Goal: Task Accomplishment & Management: Manage account settings

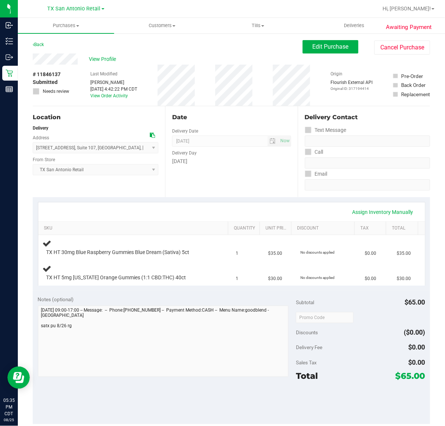
click at [380, 337] on div "Discounts ($0.00)" at bounding box center [360, 332] width 129 height 13
click at [303, 351] on div "Delivery Fee" at bounding box center [310, 347] width 28 height 13
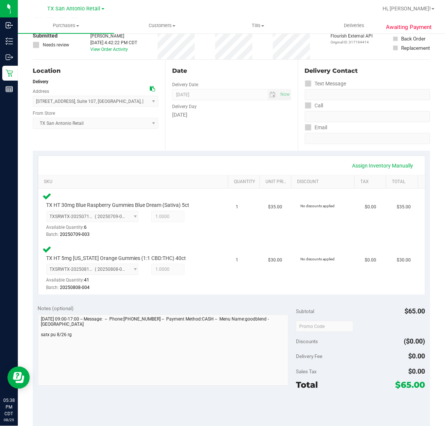
scroll to position [93, 0]
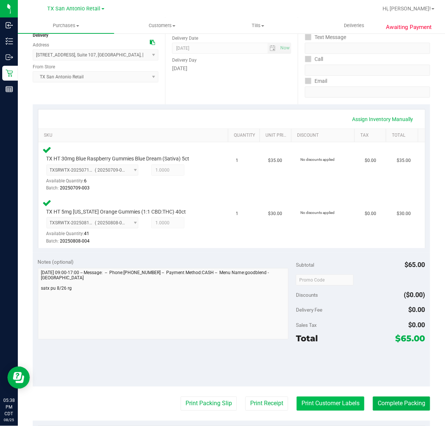
click at [311, 404] on button "Print Customer Labels" at bounding box center [330, 404] width 68 height 14
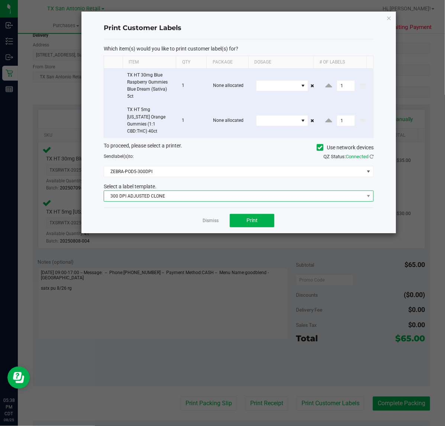
click at [231, 191] on span "300 DPI ADJUSTED CLONE" at bounding box center [234, 196] width 260 height 10
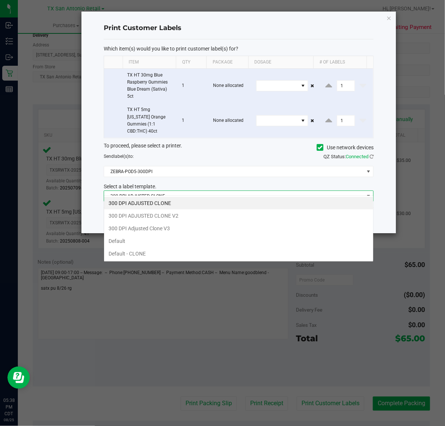
scroll to position [12, 270]
click at [214, 226] on li "300 DPI Adjusted Clone V3" at bounding box center [238, 228] width 269 height 13
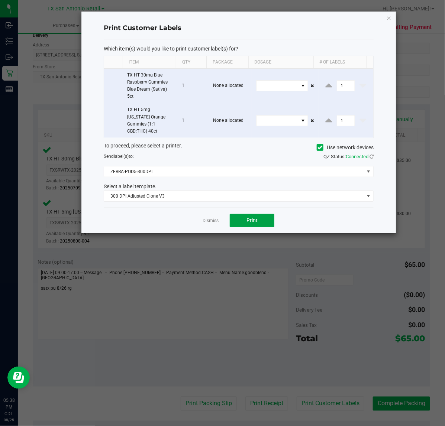
click at [242, 218] on button "Print" at bounding box center [252, 220] width 45 height 13
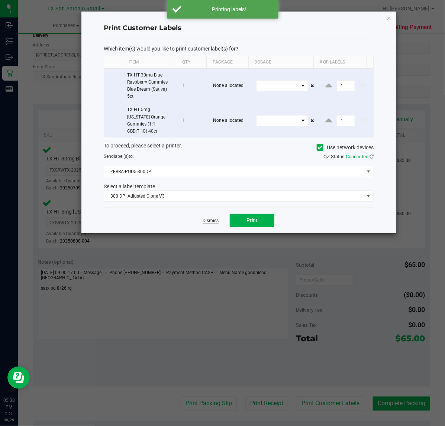
click at [212, 218] on link "Dismiss" at bounding box center [210, 221] width 16 height 6
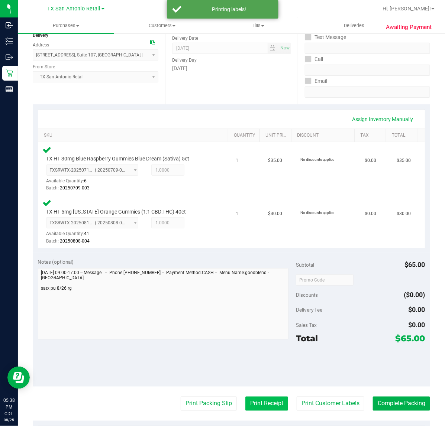
click at [245, 398] on button "Print Receipt" at bounding box center [266, 404] width 43 height 14
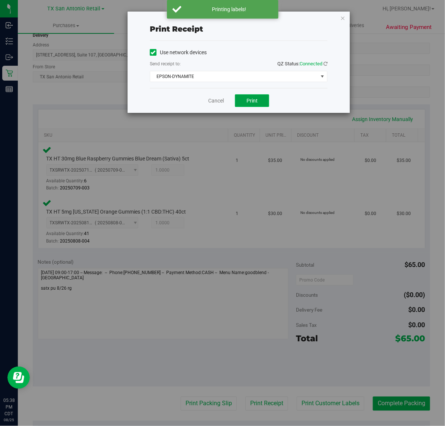
click at [247, 95] on button "Print" at bounding box center [252, 100] width 34 height 13
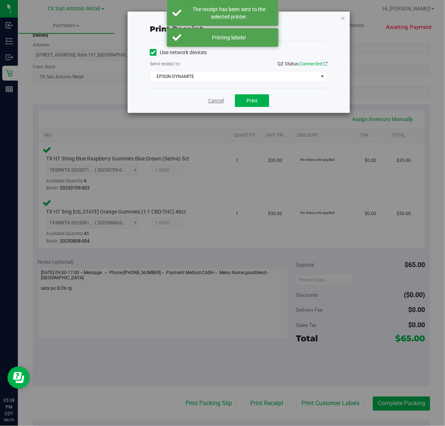
click at [220, 99] on link "Cancel" at bounding box center [216, 101] width 16 height 8
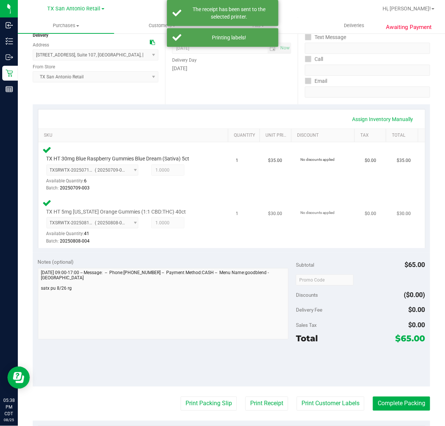
drag, startPoint x: 206, startPoint y: 404, endPoint x: 245, endPoint y: 218, distance: 190.5
click at [208, 393] on purchase-details "Back Edit Purchase Cancel Purchase View Profile # 11846137 Submitted Needs revi…" at bounding box center [231, 256] width 397 height 618
click at [211, 402] on button "Print Packing Slip" at bounding box center [209, 404] width 56 height 14
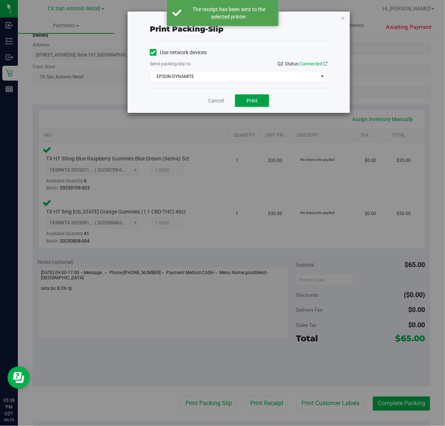
click at [252, 99] on span "Print" at bounding box center [251, 101] width 11 height 6
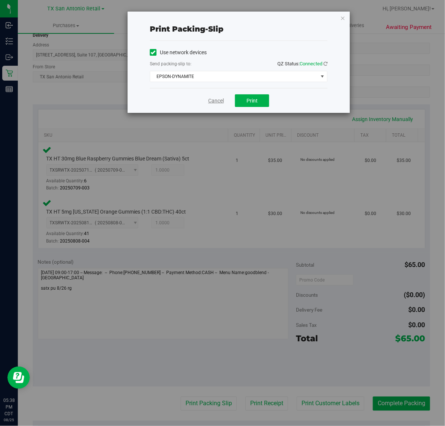
click at [219, 103] on link "Cancel" at bounding box center [216, 101] width 16 height 8
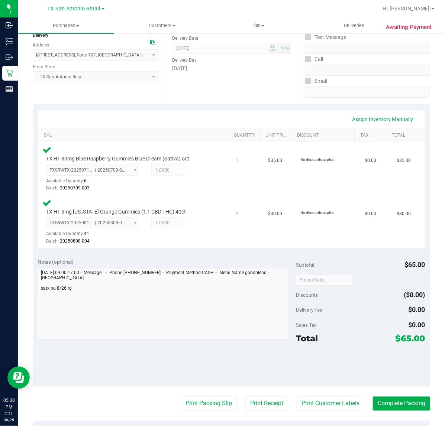
click at [378, 378] on div at bounding box center [360, 364] width 129 height 33
click at [400, 407] on button "Complete Packing" at bounding box center [401, 404] width 57 height 14
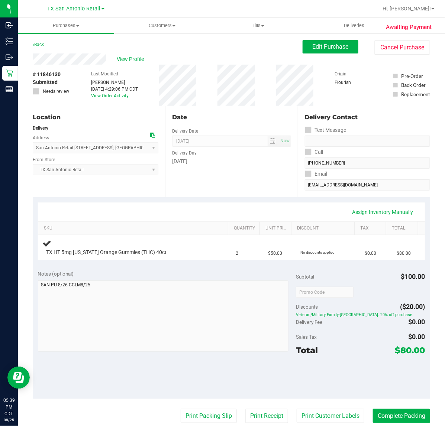
click at [231, 269] on div "Notes (optional) Subtotal $100.00 Discounts ($20.00) Veteran/Military Family-TX…" at bounding box center [231, 332] width 397 height 134
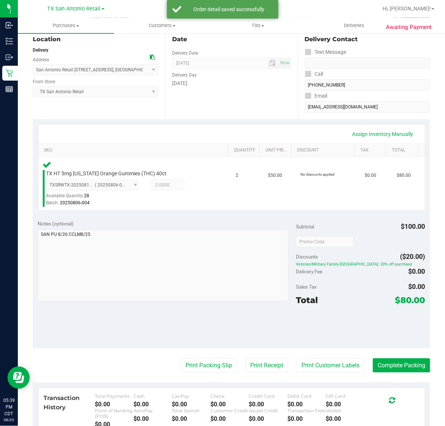
scroll to position [120, 0]
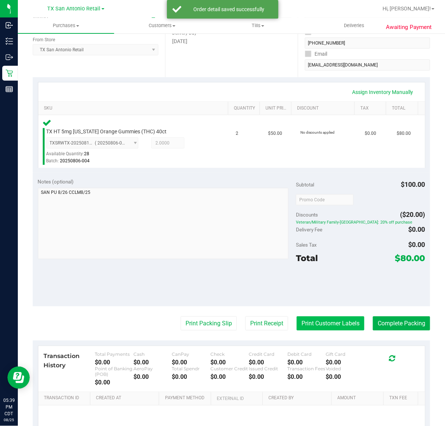
click at [342, 321] on button "Print Customer Labels" at bounding box center [330, 323] width 68 height 14
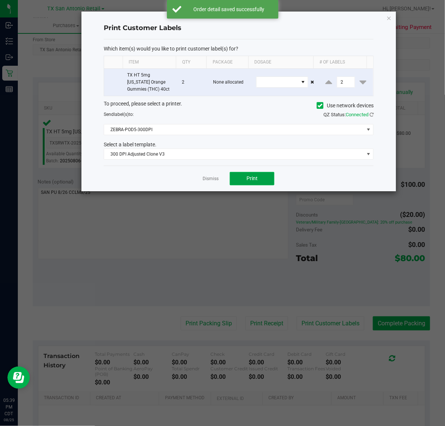
click at [259, 185] on button "Print" at bounding box center [252, 178] width 45 height 13
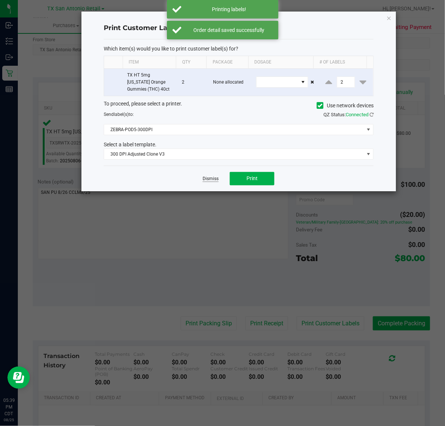
click at [212, 181] on link "Dismiss" at bounding box center [210, 179] width 16 height 6
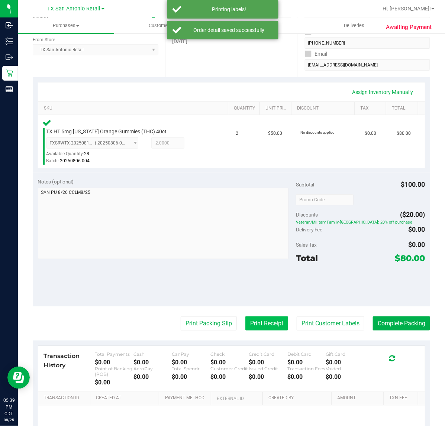
click at [255, 318] on button "Print Receipt" at bounding box center [266, 323] width 43 height 14
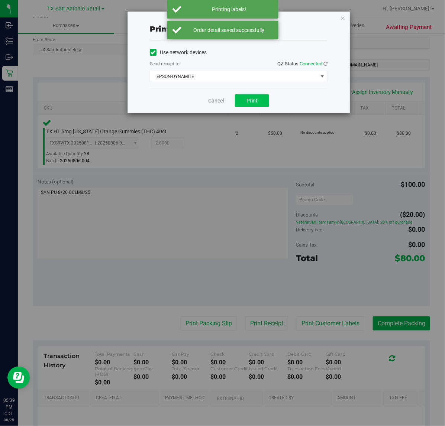
click at [262, 103] on button "Print" at bounding box center [252, 100] width 34 height 13
click at [217, 101] on link "Cancel" at bounding box center [213, 101] width 16 height 8
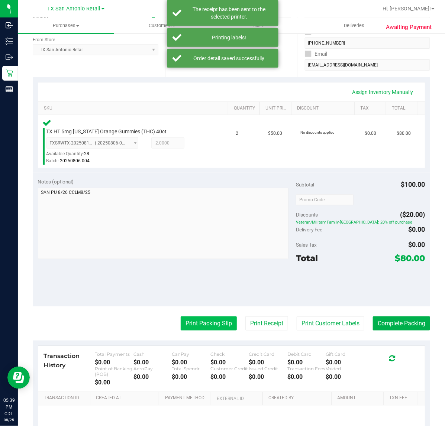
click at [201, 316] on button "Print Packing Slip" at bounding box center [209, 323] width 56 height 14
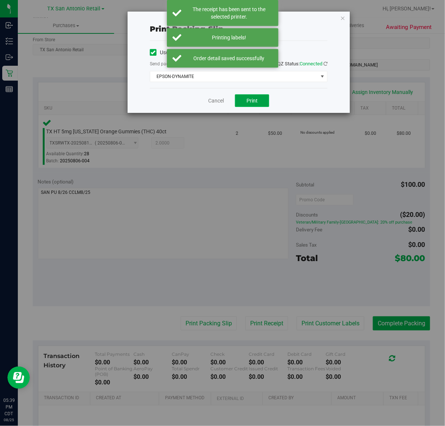
click at [256, 101] on span "Print" at bounding box center [251, 101] width 11 height 6
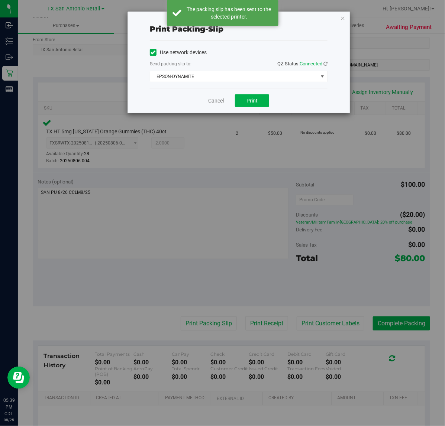
click at [222, 101] on link "Cancel" at bounding box center [216, 101] width 16 height 8
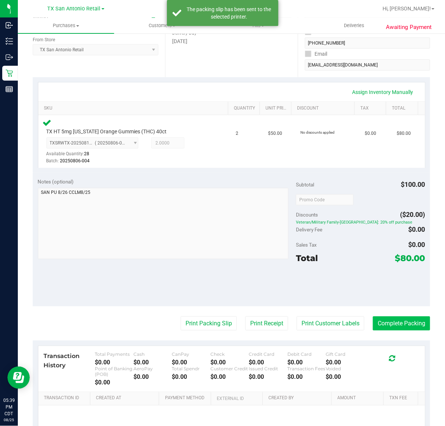
click at [385, 324] on button "Complete Packing" at bounding box center [401, 323] width 57 height 14
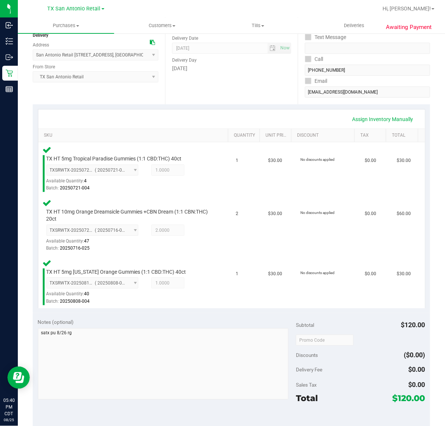
scroll to position [209, 0]
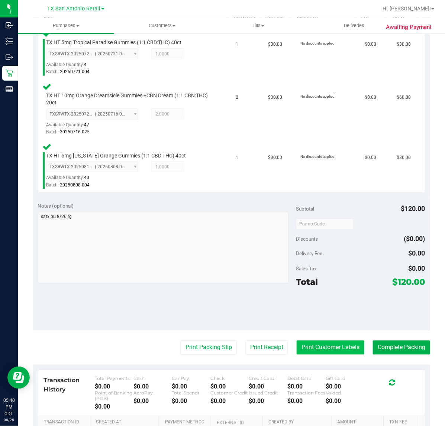
click at [334, 352] on button "Print Customer Labels" at bounding box center [330, 348] width 68 height 14
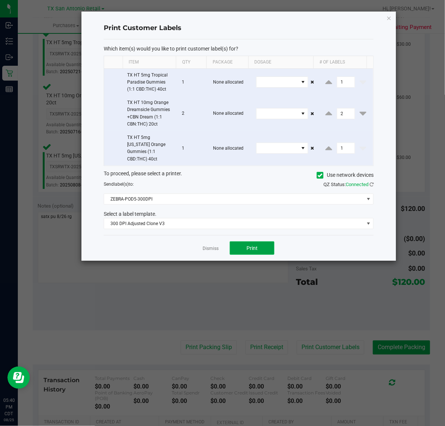
click at [247, 246] on button "Print" at bounding box center [252, 247] width 45 height 13
click at [208, 246] on link "Dismiss" at bounding box center [210, 249] width 16 height 6
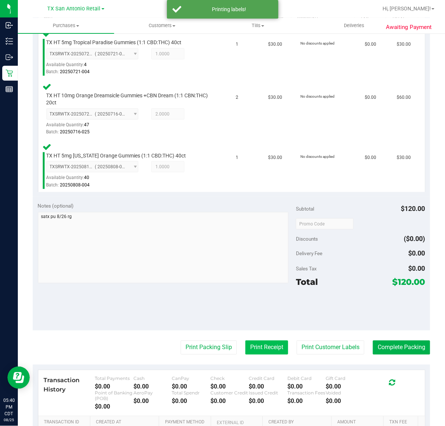
click at [257, 346] on button "Print Receipt" at bounding box center [266, 348] width 43 height 14
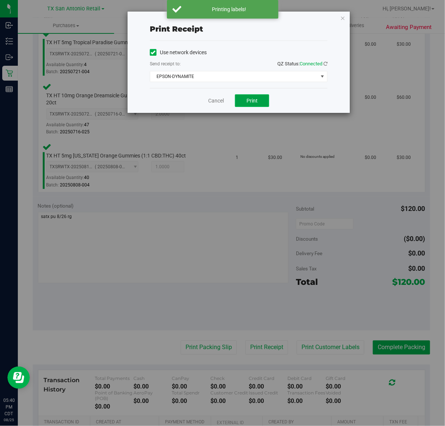
click at [257, 100] on span "Print" at bounding box center [251, 101] width 11 height 6
click at [217, 101] on link "Cancel" at bounding box center [213, 101] width 16 height 8
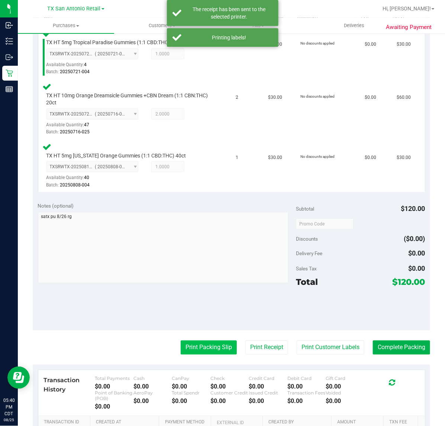
click at [201, 347] on button "Print Packing Slip" at bounding box center [209, 348] width 56 height 14
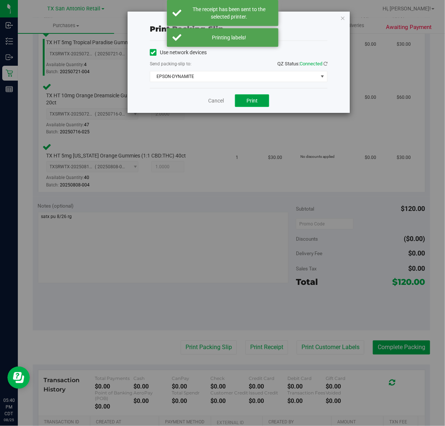
click at [246, 105] on button "Print" at bounding box center [252, 100] width 34 height 13
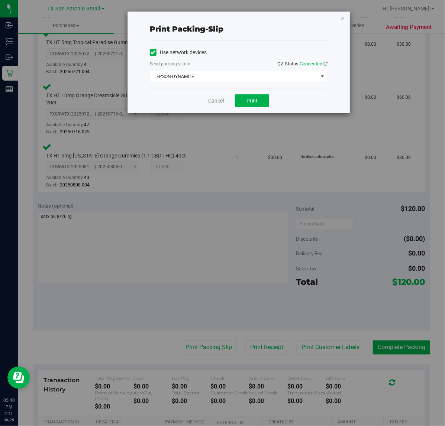
click at [211, 99] on link "Cancel" at bounding box center [216, 101] width 16 height 8
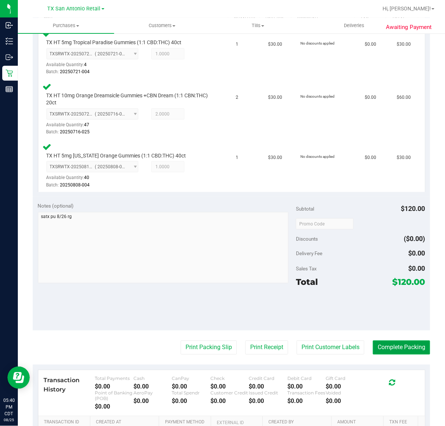
click at [402, 347] on button "Complete Packing" at bounding box center [401, 348] width 57 height 14
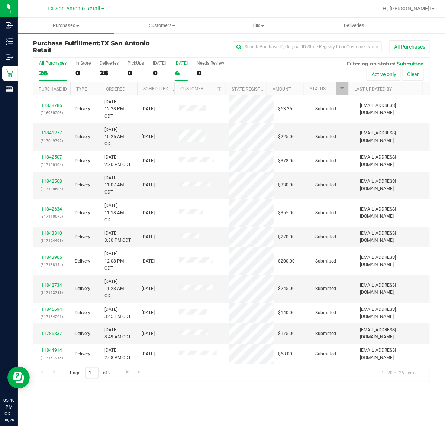
click at [176, 64] on div "[DATE]" at bounding box center [181, 63] width 13 height 5
click at [0, 0] on input "Tomorrow 4" at bounding box center [0, 0] width 0 height 0
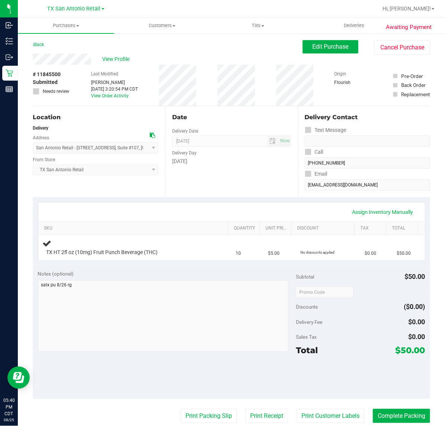
click at [218, 186] on div "Date Delivery Date 08/26/2025 Now 08/26/2025 07:00 AM Now Delivery Day Tuesday" at bounding box center [231, 151] width 132 height 91
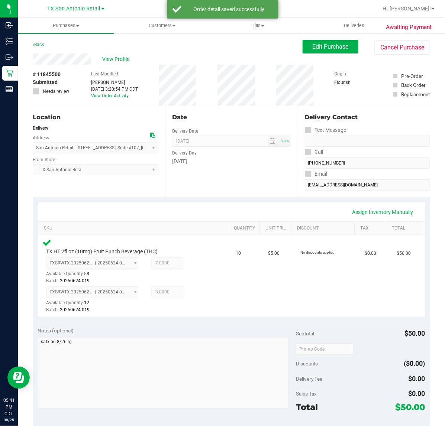
scroll to position [158, 0]
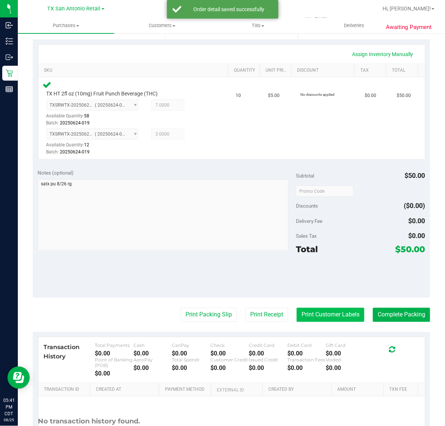
click at [331, 311] on button "Print Customer Labels" at bounding box center [330, 315] width 68 height 14
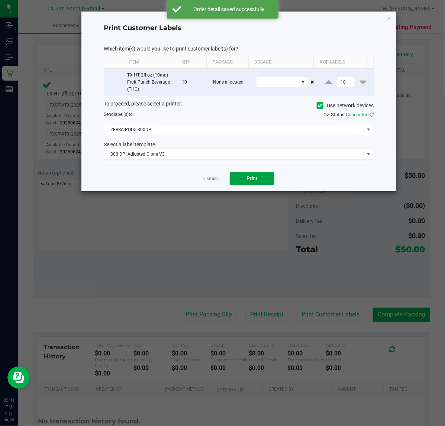
click at [251, 180] on span "Print" at bounding box center [251, 178] width 11 height 6
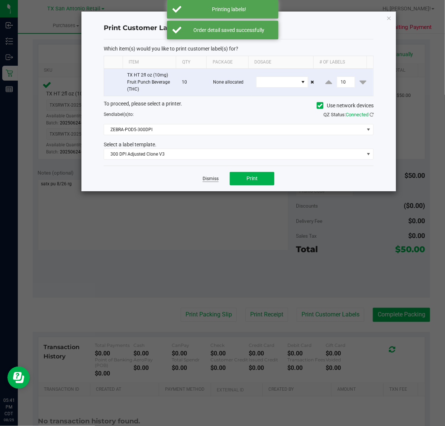
click at [207, 179] on link "Dismiss" at bounding box center [210, 179] width 16 height 6
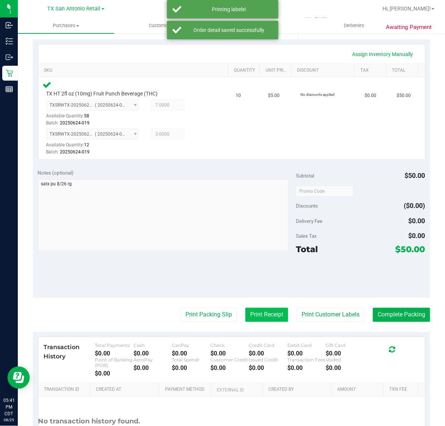
click at [253, 309] on button "Print Receipt" at bounding box center [266, 315] width 43 height 14
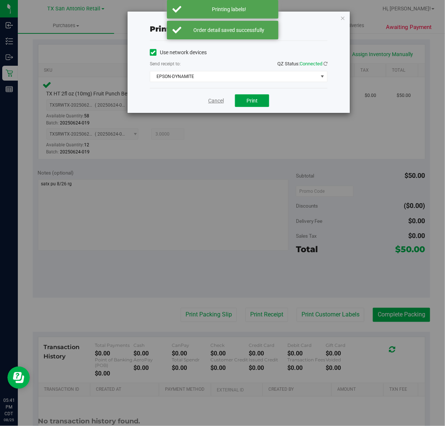
click at [251, 99] on span "Print" at bounding box center [251, 101] width 11 height 6
click at [212, 101] on link "Cancel" at bounding box center [216, 101] width 16 height 8
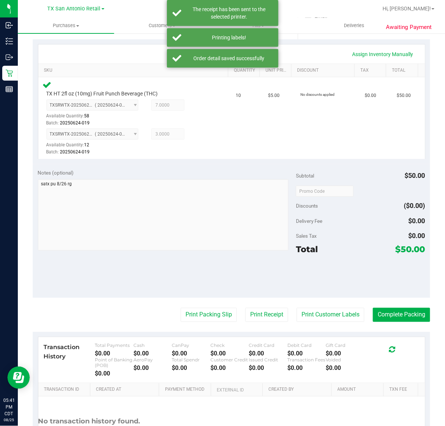
click at [199, 295] on div "Notes (optional) Subtotal $50.00 Discounts ($0.00) Delivery Fee $0.00 Sales Tax…" at bounding box center [231, 231] width 397 height 134
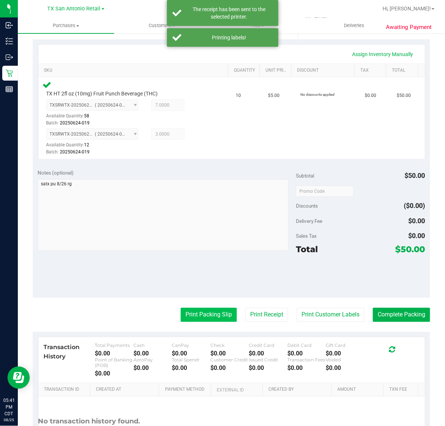
click at [201, 316] on button "Print Packing Slip" at bounding box center [209, 315] width 56 height 14
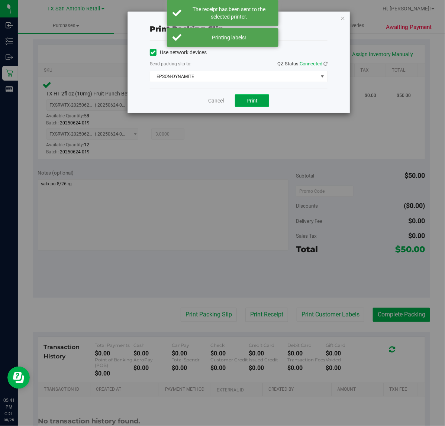
click at [254, 103] on span "Print" at bounding box center [251, 101] width 11 height 6
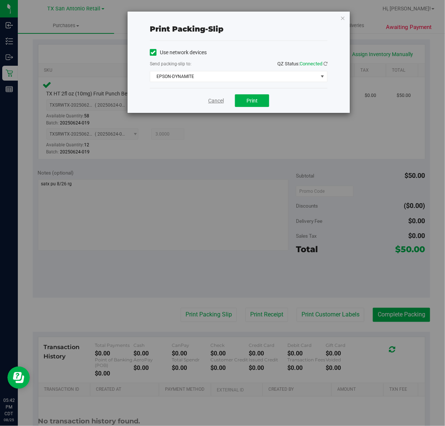
click at [217, 101] on link "Cancel" at bounding box center [216, 101] width 16 height 8
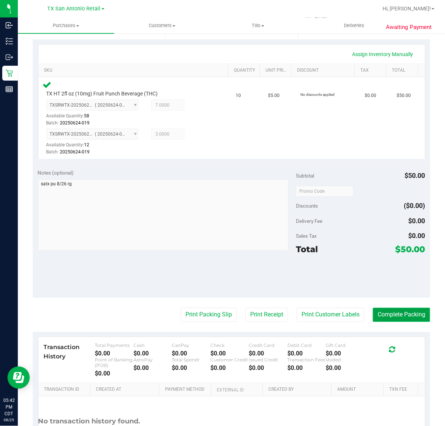
click at [399, 311] on button "Complete Packing" at bounding box center [401, 315] width 57 height 14
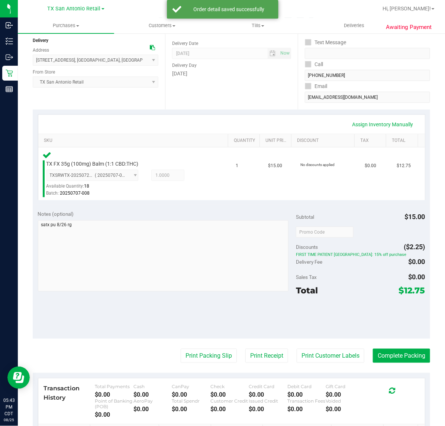
scroll to position [103, 0]
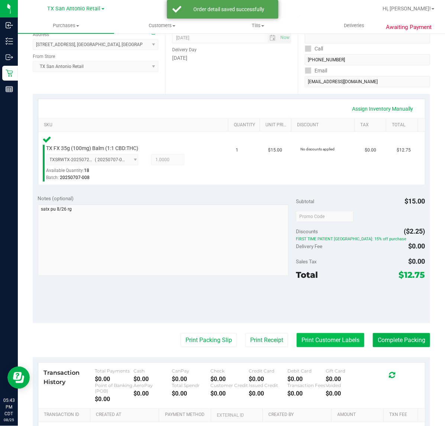
click at [335, 341] on button "Print Customer Labels" at bounding box center [330, 340] width 68 height 14
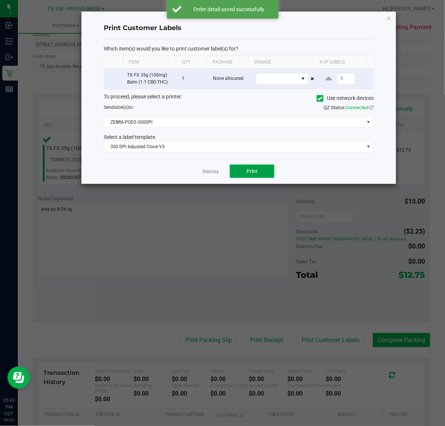
click at [250, 172] on span "Print" at bounding box center [251, 171] width 11 height 6
click at [209, 169] on link "Dismiss" at bounding box center [210, 172] width 16 height 6
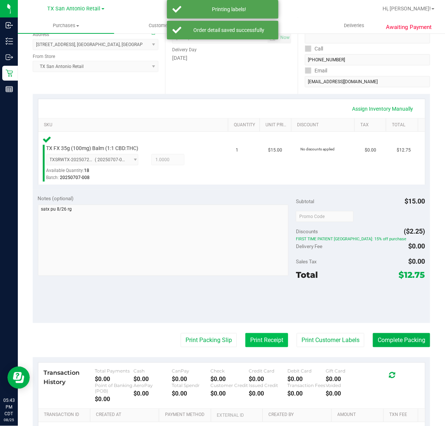
click at [267, 338] on button "Print Receipt" at bounding box center [266, 340] width 43 height 14
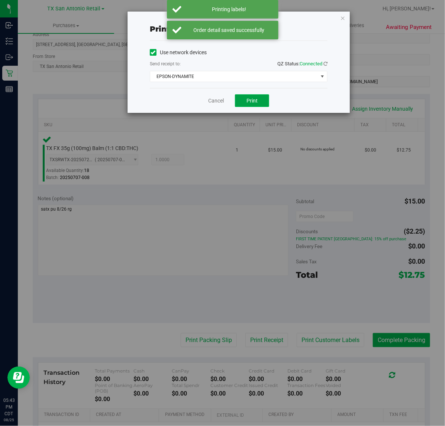
click at [257, 106] on button "Print" at bounding box center [252, 100] width 34 height 13
click at [216, 103] on link "Cancel" at bounding box center [213, 101] width 16 height 8
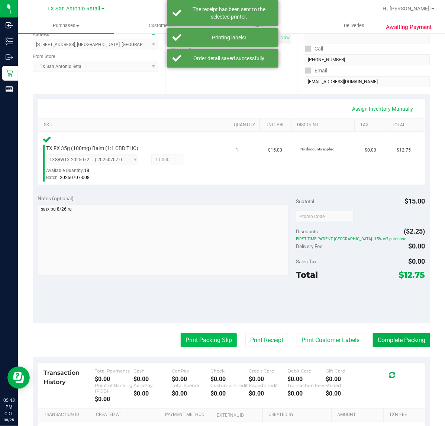
click at [209, 341] on button "Print Packing Slip" at bounding box center [209, 340] width 56 height 14
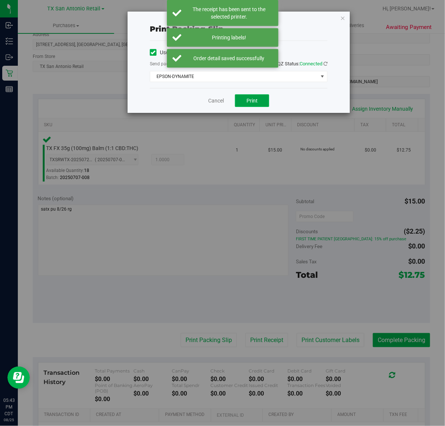
click at [259, 107] on button "Print" at bounding box center [252, 100] width 34 height 13
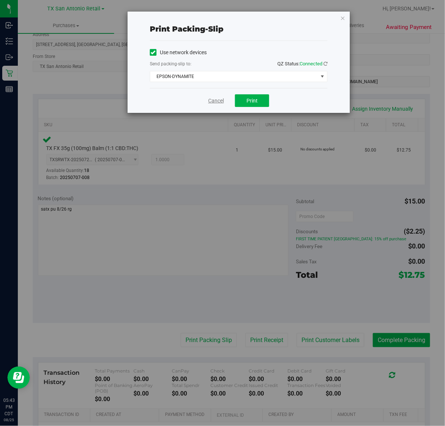
click at [217, 101] on link "Cancel" at bounding box center [216, 101] width 16 height 8
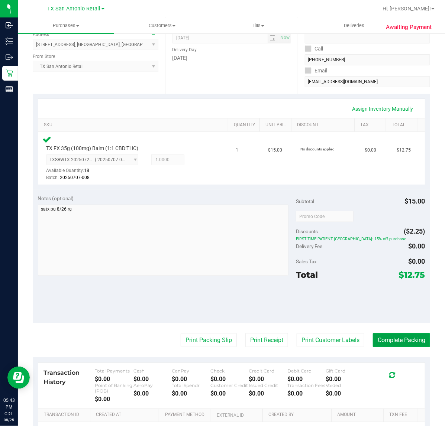
click at [400, 341] on button "Complete Packing" at bounding box center [401, 340] width 57 height 14
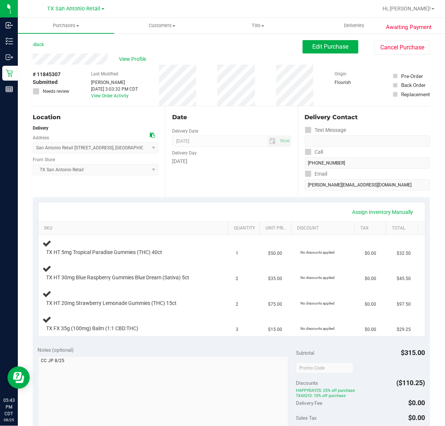
click at [214, 192] on div "Date Delivery Date 08/26/2025 Now 08/26/2025 07:00 AM Now Delivery Day Tuesday" at bounding box center [231, 151] width 132 height 91
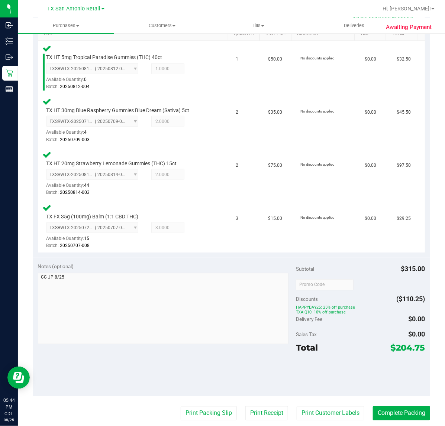
scroll to position [202, 0]
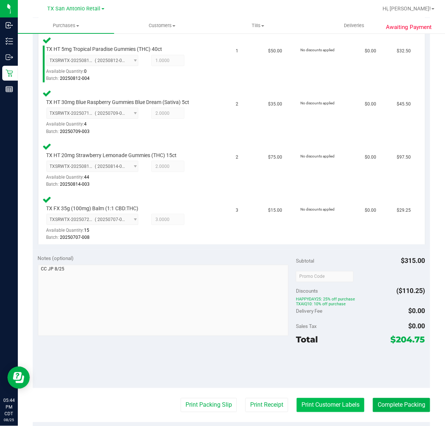
click at [321, 403] on button "Print Customer Labels" at bounding box center [330, 405] width 68 height 14
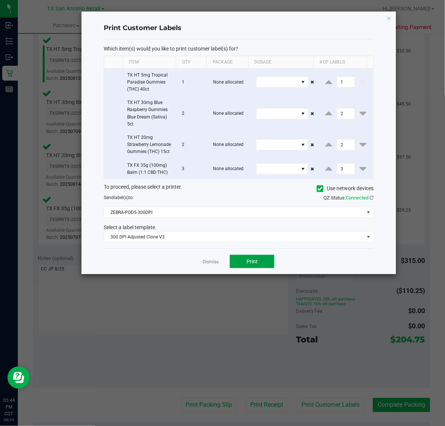
click at [257, 262] on span "Print" at bounding box center [251, 262] width 11 height 6
click at [213, 263] on link "Dismiss" at bounding box center [210, 262] width 16 height 6
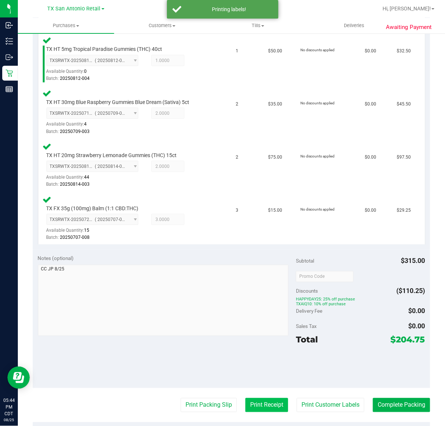
click at [261, 406] on button "Print Receipt" at bounding box center [266, 405] width 43 height 14
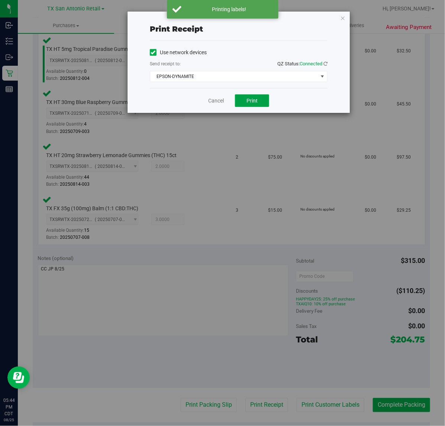
click at [255, 101] on span "Print" at bounding box center [251, 101] width 11 height 6
click at [218, 103] on link "Cancel" at bounding box center [213, 101] width 16 height 8
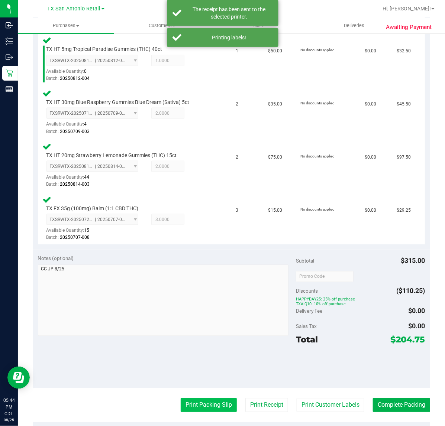
click at [208, 400] on button "Print Packing Slip" at bounding box center [209, 405] width 56 height 14
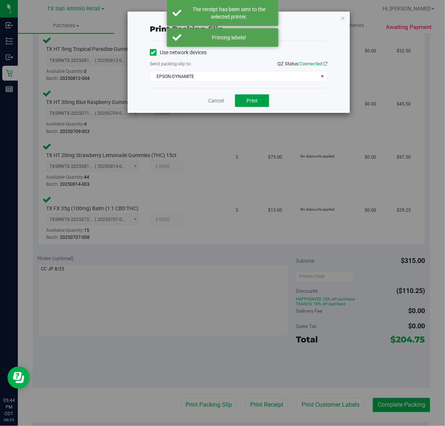
click at [260, 101] on button "Print" at bounding box center [252, 100] width 34 height 13
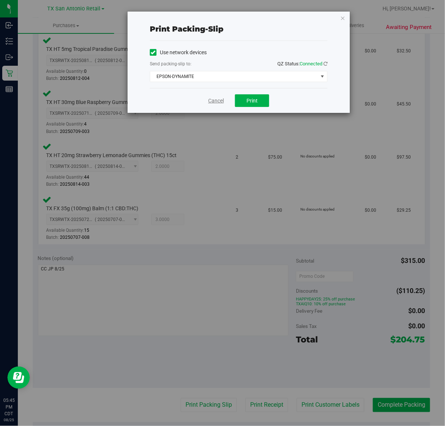
click at [214, 102] on link "Cancel" at bounding box center [216, 101] width 16 height 8
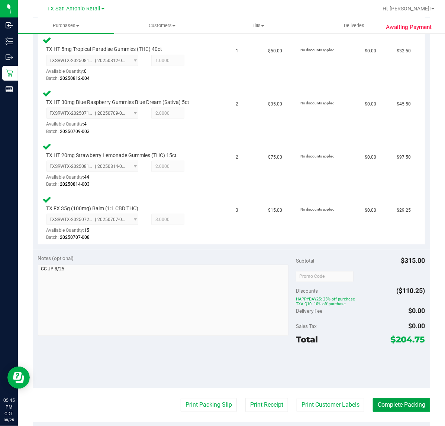
click at [394, 406] on button "Complete Packing" at bounding box center [401, 405] width 57 height 14
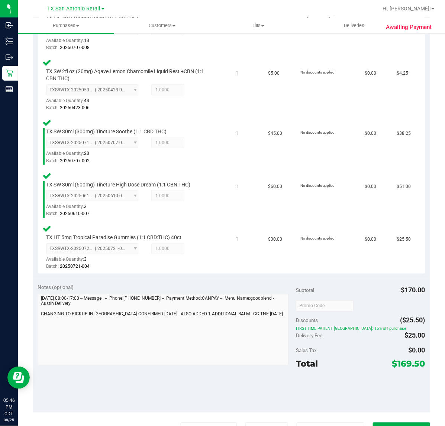
scroll to position [270, 0]
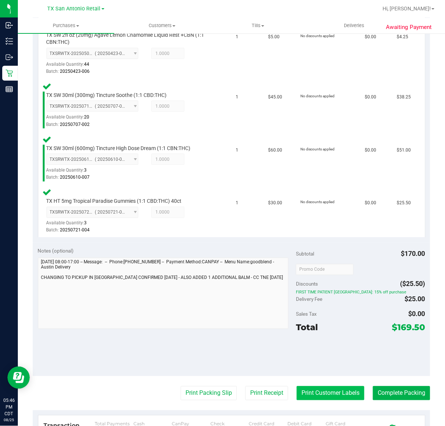
click at [329, 392] on button "Print Customer Labels" at bounding box center [330, 393] width 68 height 14
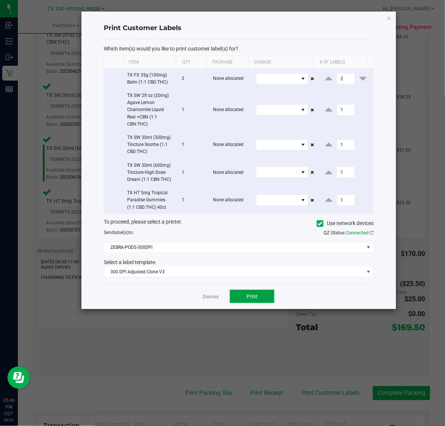
click at [251, 297] on span "Print" at bounding box center [251, 296] width 11 height 6
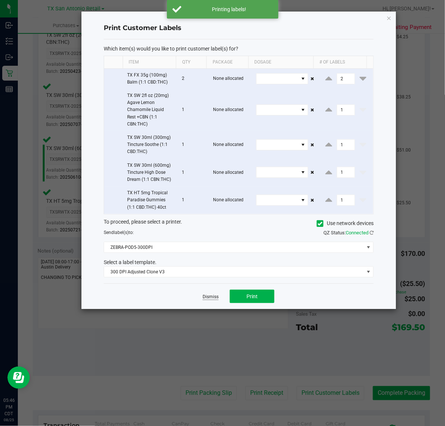
click at [209, 298] on link "Dismiss" at bounding box center [210, 297] width 16 height 6
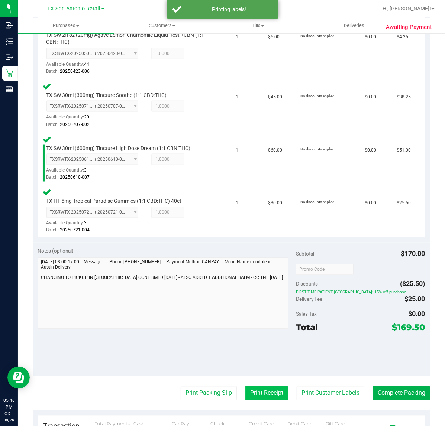
click at [255, 386] on button "Print Receipt" at bounding box center [266, 393] width 43 height 14
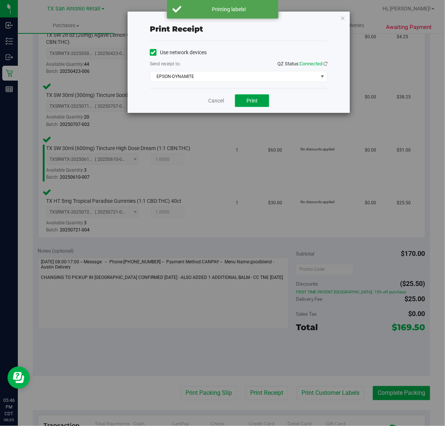
click at [260, 103] on button "Print" at bounding box center [252, 100] width 34 height 13
click at [220, 102] on link "Cancel" at bounding box center [213, 101] width 16 height 8
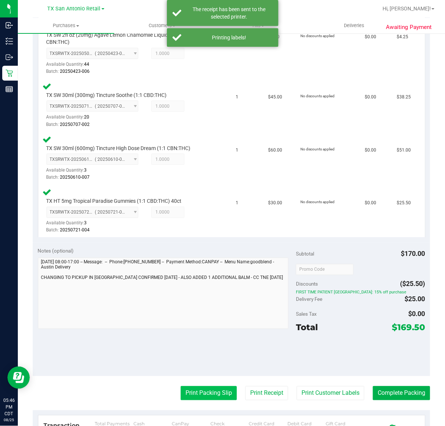
click at [202, 391] on button "Print Packing Slip" at bounding box center [209, 393] width 56 height 14
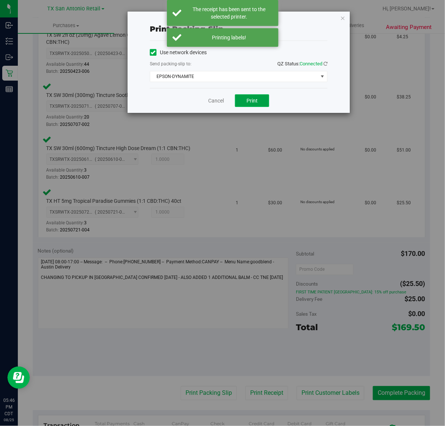
click at [260, 98] on button "Print" at bounding box center [252, 100] width 34 height 13
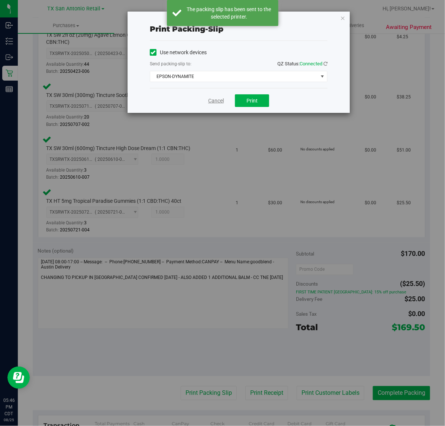
click at [213, 102] on link "Cancel" at bounding box center [216, 101] width 16 height 8
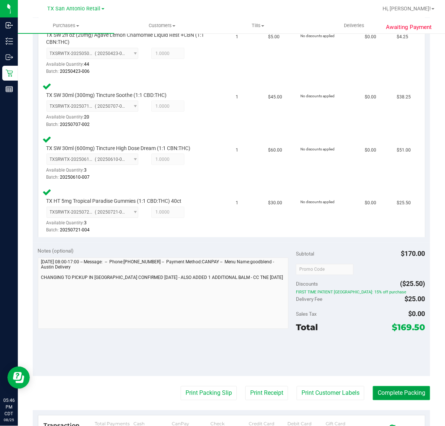
click at [398, 392] on button "Complete Packing" at bounding box center [401, 393] width 57 height 14
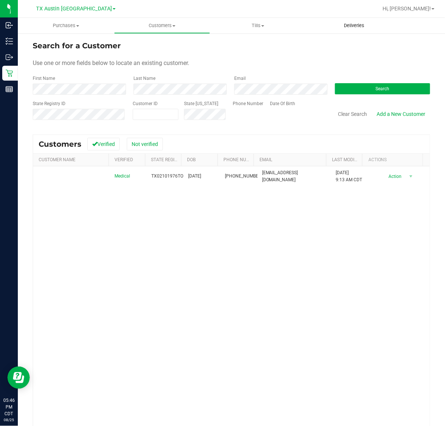
click at [352, 22] on span "Deliveries" at bounding box center [354, 25] width 40 height 7
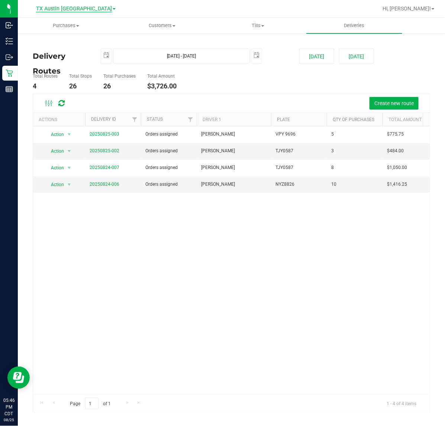
click at [76, 8] on span "TX Austin [GEOGRAPHIC_DATA]" at bounding box center [74, 9] width 76 height 7
click at [79, 45] on link "TX San Antonio Retail" at bounding box center [76, 46] width 108 height 10
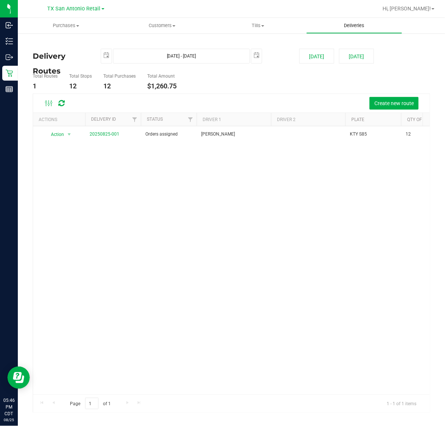
click at [358, 28] on span "Deliveries" at bounding box center [354, 25] width 40 height 7
click at [355, 56] on button "[DATE]" at bounding box center [356, 56] width 35 height 15
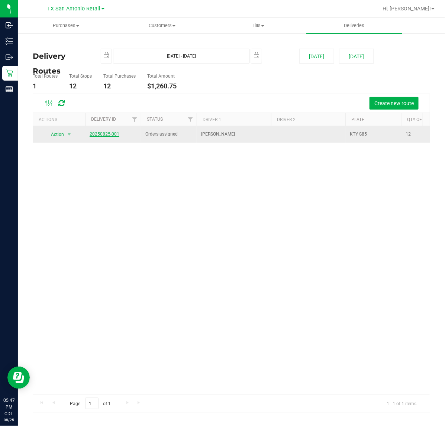
click at [102, 134] on link "20250825-001" at bounding box center [105, 133] width 30 height 5
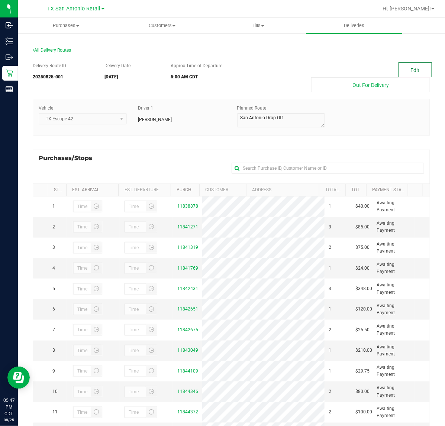
click at [398, 70] on button "Edit" at bounding box center [414, 69] width 33 height 15
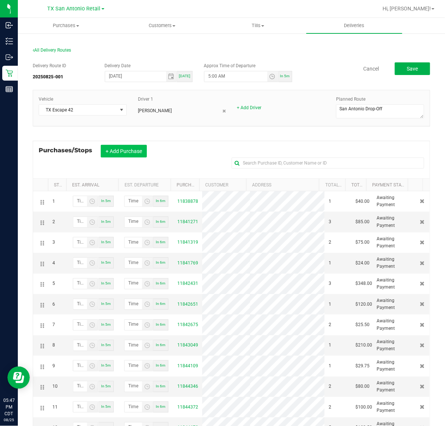
click at [123, 155] on button "+ Add Purchase" at bounding box center [124, 151] width 46 height 13
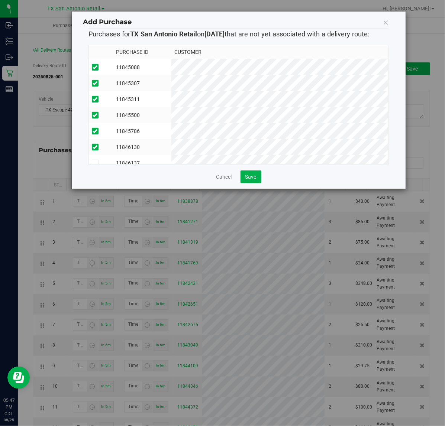
scroll to position [13, 0]
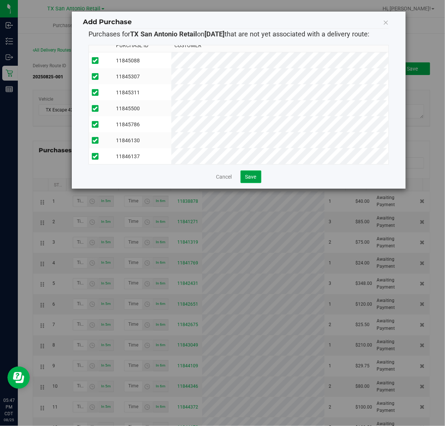
click at [251, 175] on span "Save" at bounding box center [250, 177] width 11 height 6
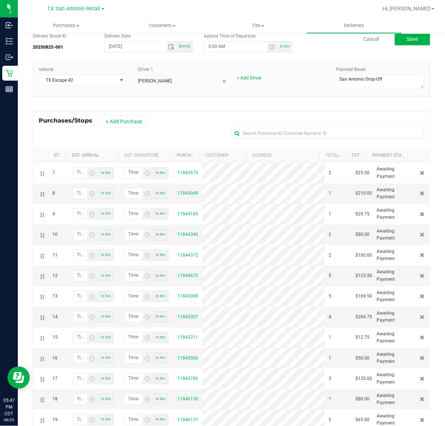
scroll to position [25, 0]
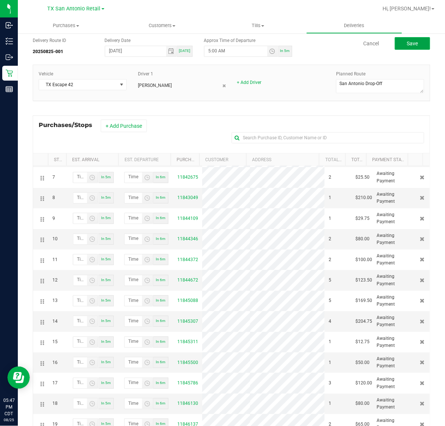
click at [406, 49] on button "Save" at bounding box center [411, 43] width 35 height 13
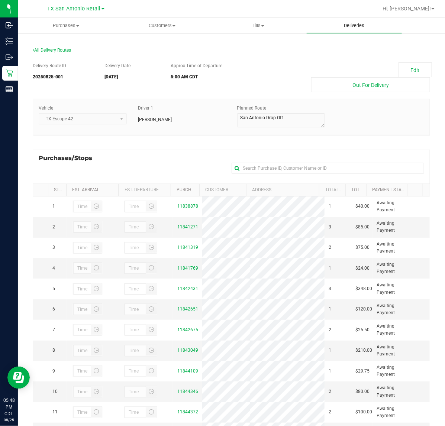
click at [354, 32] on uib-tab-heading "Deliveries" at bounding box center [353, 25] width 95 height 15
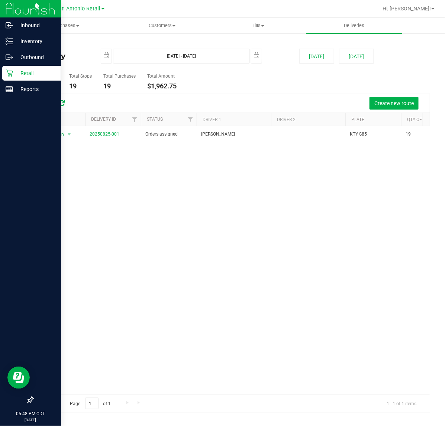
click at [8, 66] on div "Retail" at bounding box center [31, 73] width 59 height 15
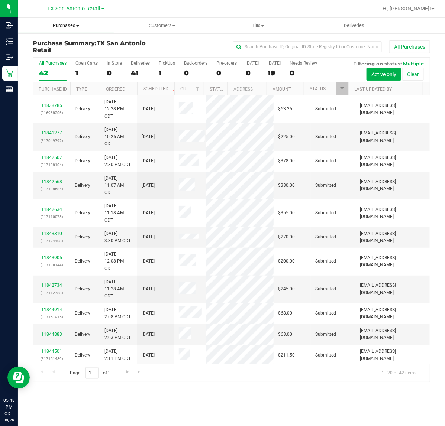
click at [60, 25] on span "Purchases" at bounding box center [65, 25] width 95 height 7
click at [49, 54] on span "Fulfillment" at bounding box center [41, 54] width 46 height 6
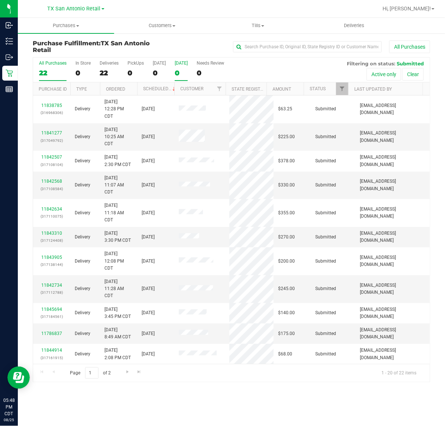
click at [175, 65] on div "[DATE]" at bounding box center [181, 63] width 13 height 5
click at [0, 0] on input "Tomorrow 0" at bounding box center [0, 0] width 0 height 0
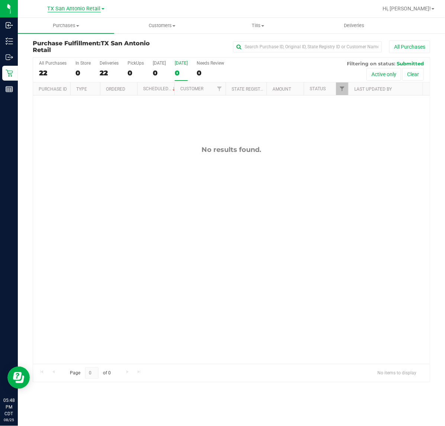
click at [78, 10] on span "TX San Antonio Retail" at bounding box center [74, 9] width 53 height 7
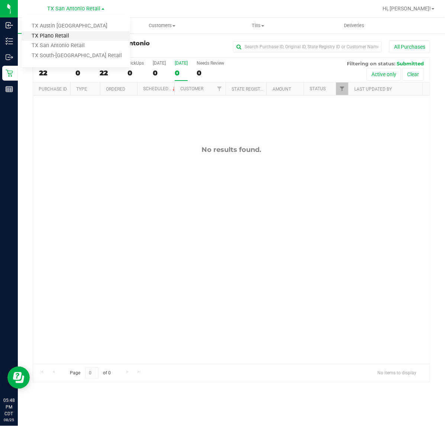
click at [74, 35] on link "TX Plano Retail" at bounding box center [76, 36] width 108 height 10
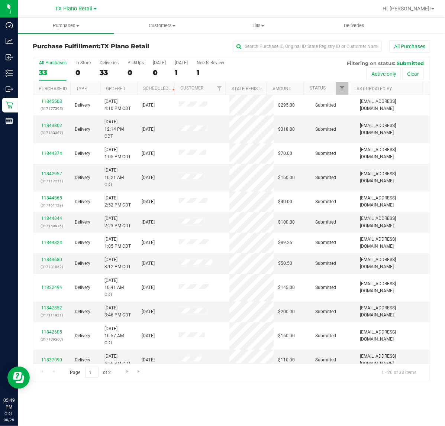
click at [172, 67] on div "All Purchases 33 In Store 0 Deliveries 33 PickUps 0 Today 0 Tomorrow 1 Needs Re…" at bounding box center [231, 69] width 396 height 25
click at [175, 67] on label "Tomorrow 1" at bounding box center [181, 70] width 13 height 20
click at [0, 0] on input "Tomorrow 1" at bounding box center [0, 0] width 0 height 0
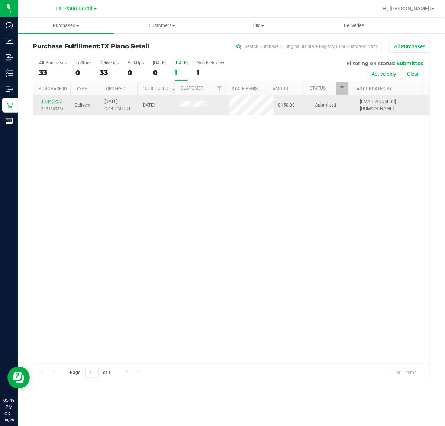
click at [51, 103] on link "11846257" at bounding box center [51, 101] width 21 height 5
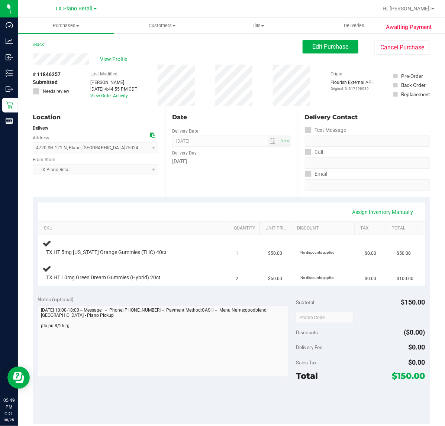
click at [246, 184] on div "Date Delivery Date 08/26/2025 Now 08/26/2025 07:00 AM Now Delivery Day Tuesday" at bounding box center [231, 151] width 132 height 91
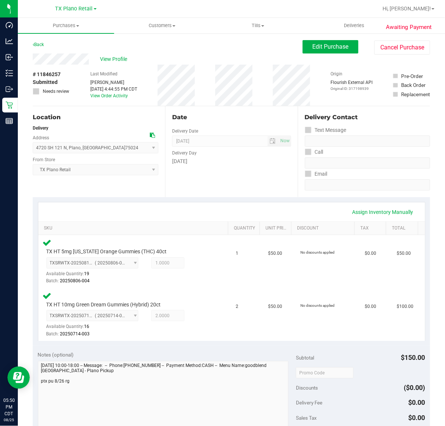
click at [279, 184] on div "Date Delivery Date 08/26/2025 Now 08/26/2025 07:00 AM Now Delivery Day Tuesday" at bounding box center [231, 151] width 132 height 91
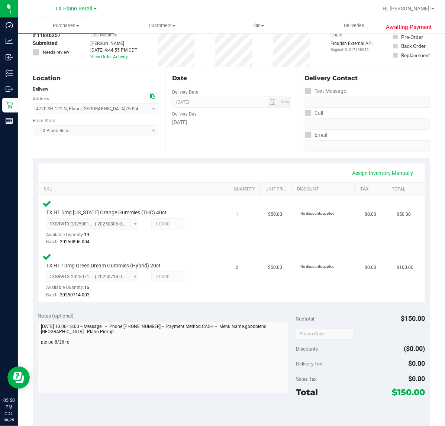
scroll to position [93, 0]
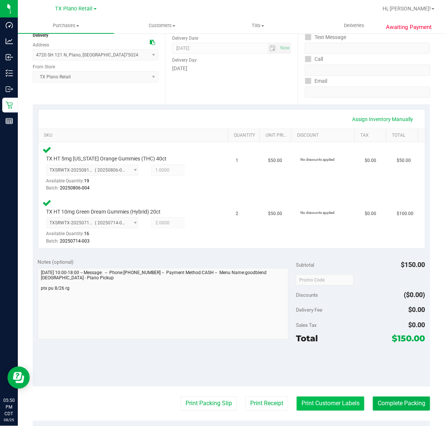
click at [316, 403] on button "Print Customer Labels" at bounding box center [330, 404] width 68 height 14
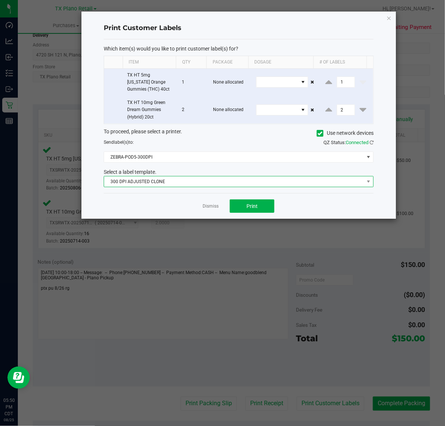
click at [240, 187] on span "300 DPI ADJUSTED CLONE" at bounding box center [239, 181] width 270 height 11
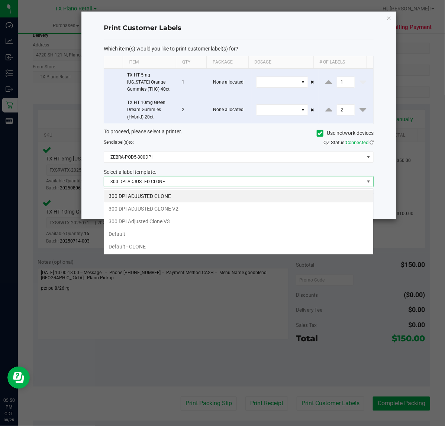
scroll to position [12, 270]
click at [218, 222] on li "300 DPI Adjusted Clone V3" at bounding box center [238, 221] width 269 height 13
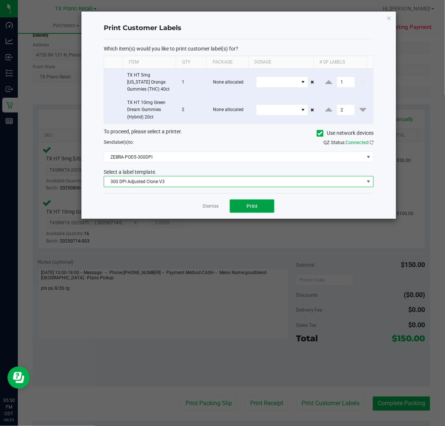
click at [248, 208] on span "Print" at bounding box center [251, 206] width 11 height 6
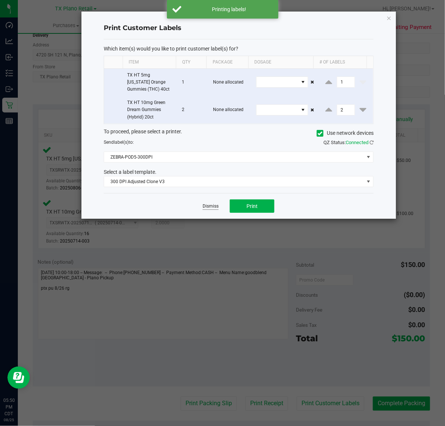
click at [217, 208] on link "Dismiss" at bounding box center [210, 206] width 16 height 6
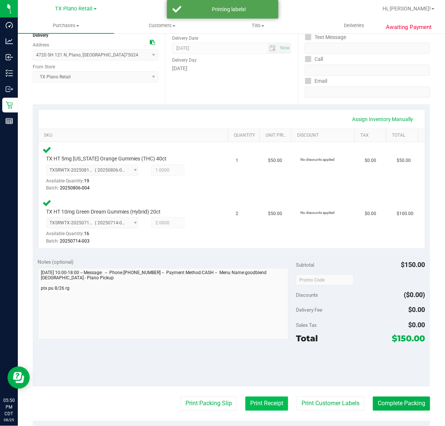
click at [268, 399] on button "Print Receipt" at bounding box center [266, 404] width 43 height 14
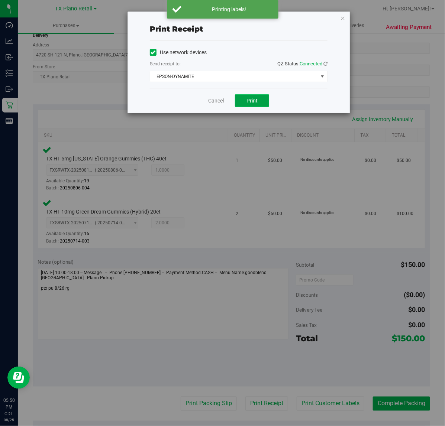
click at [255, 103] on span "Print" at bounding box center [251, 101] width 11 height 6
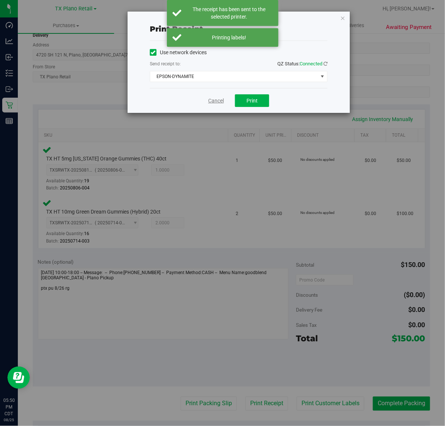
click at [215, 104] on link "Cancel" at bounding box center [216, 101] width 16 height 8
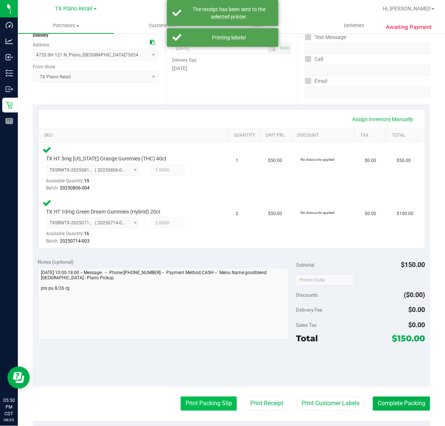
click at [217, 402] on button "Print Packing Slip" at bounding box center [209, 404] width 56 height 14
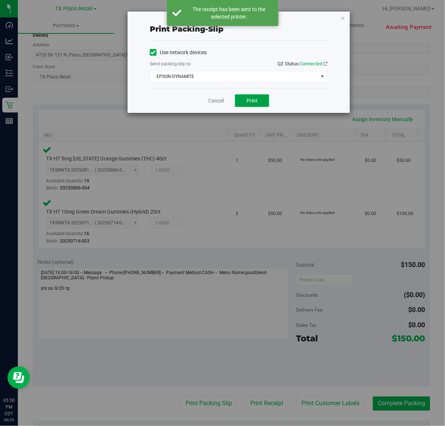
click at [264, 97] on button "Print" at bounding box center [252, 100] width 34 height 13
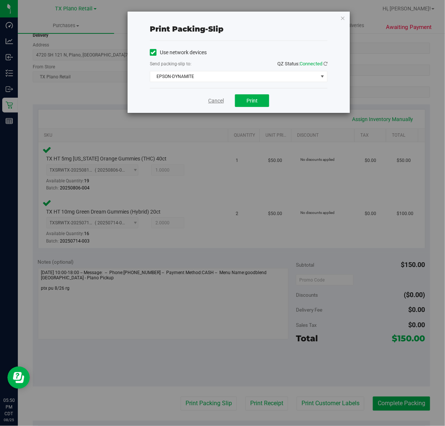
click at [222, 98] on link "Cancel" at bounding box center [216, 101] width 16 height 8
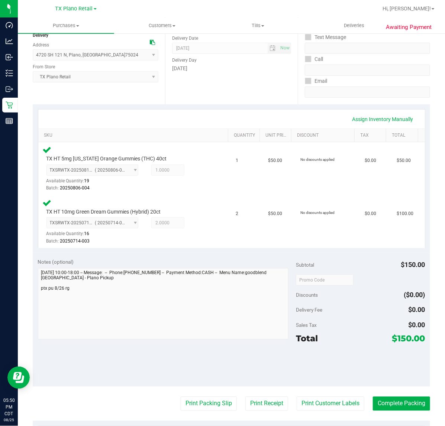
click at [386, 394] on purchase-details "Back Edit Purchase Cancel Purchase View Profile # 11846257 Submitted Needs revi…" at bounding box center [231, 256] width 397 height 618
click at [387, 397] on button "Complete Packing" at bounding box center [401, 404] width 57 height 14
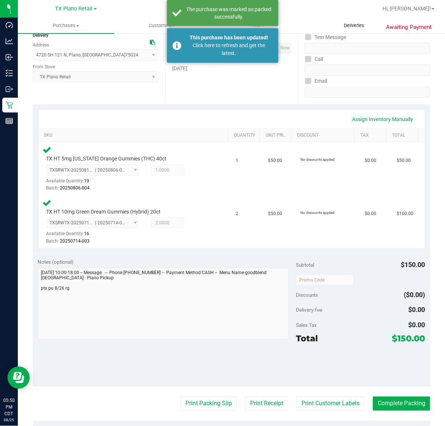
click at [359, 26] on span "Deliveries" at bounding box center [354, 25] width 40 height 7
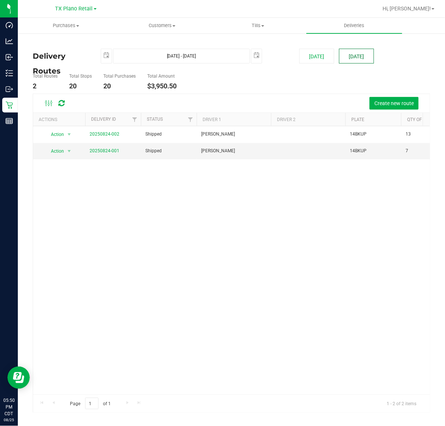
click at [355, 55] on button "[DATE]" at bounding box center [356, 56] width 35 height 15
type input "[DATE] - [DATE]"
type input "[DATE]"
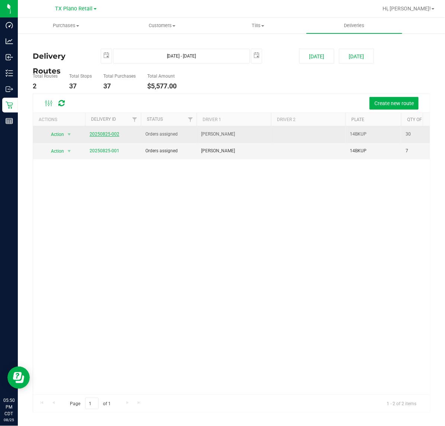
click at [111, 136] on link "20250825-002" at bounding box center [105, 133] width 30 height 5
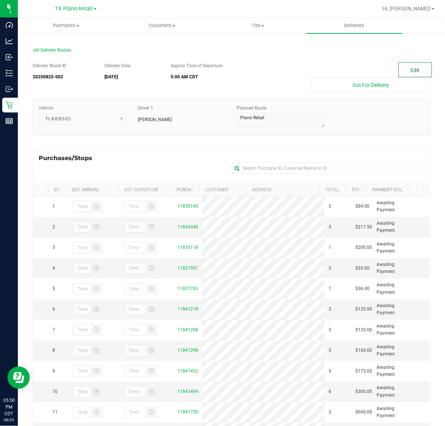
click at [418, 68] on button "Edit" at bounding box center [414, 69] width 33 height 15
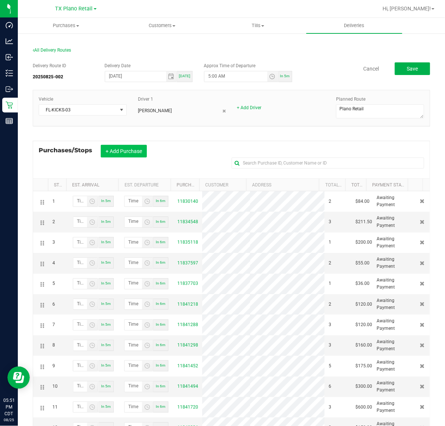
click at [143, 157] on button "+ Add Purchase" at bounding box center [124, 151] width 46 height 13
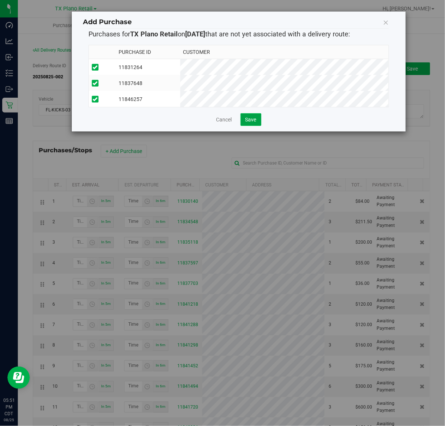
click at [246, 123] on span "Save" at bounding box center [250, 120] width 11 height 6
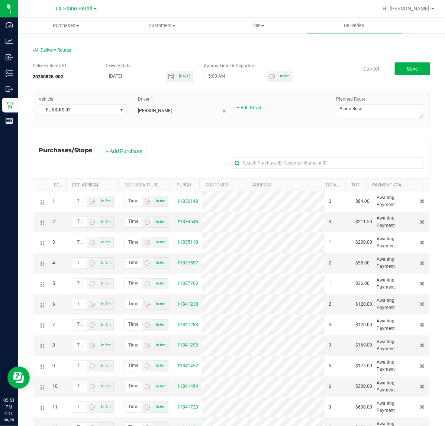
click at [400, 77] on div "Delivery Route ID 20250825-002 Delivery Date 08/26/2025 Today Approx Time of De…" at bounding box center [231, 72] width 397 height 21
click at [403, 72] on button "Save" at bounding box center [411, 68] width 35 height 13
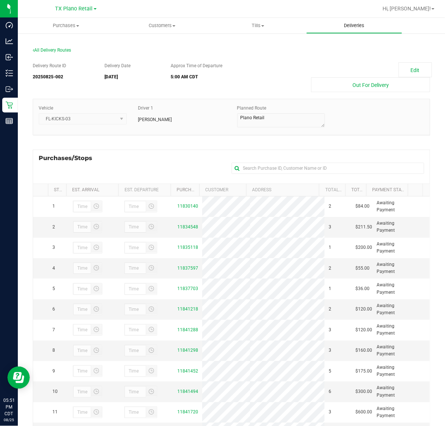
click at [374, 28] on uib-tab-heading "Deliveries" at bounding box center [353, 25] width 95 height 15
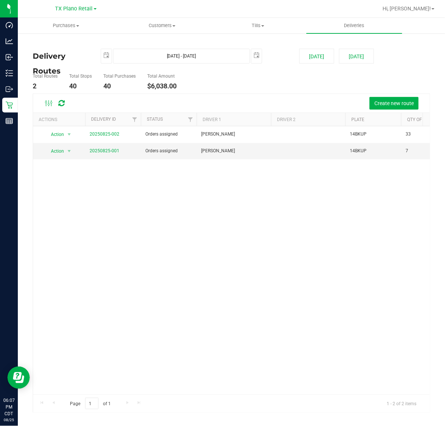
click at [113, 285] on div "Action Action Cancel Delivery Edit Delivery View Delivery 20250825-002 Orders a…" at bounding box center [231, 260] width 396 height 269
click at [348, 54] on button "[DATE]" at bounding box center [356, 56] width 35 height 15
click at [110, 149] on link "20250825-001" at bounding box center [105, 150] width 30 height 5
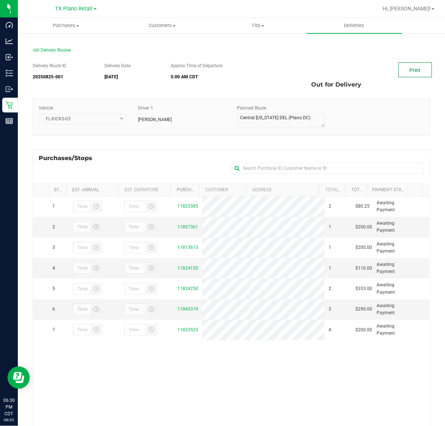
click at [398, 68] on link "Print" at bounding box center [414, 69] width 33 height 15
click at [355, 27] on span "Deliveries" at bounding box center [354, 25] width 40 height 7
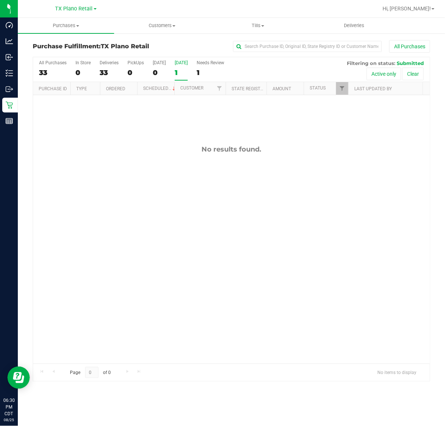
click at [183, 191] on div "No results found." at bounding box center [231, 254] width 396 height 319
click at [359, 26] on span "Deliveries" at bounding box center [354, 25] width 40 height 7
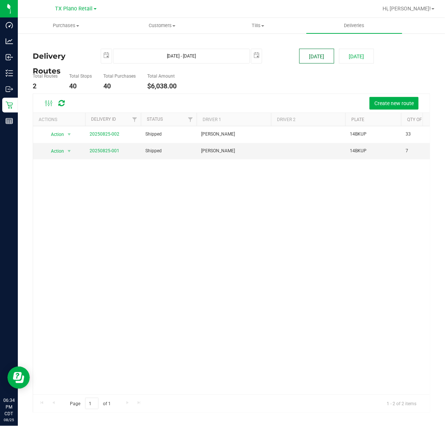
click at [312, 59] on button "[DATE]" at bounding box center [316, 56] width 35 height 15
type input "[DATE] - [DATE]"
click at [77, 11] on span "TX Plano Retail" at bounding box center [74, 9] width 38 height 7
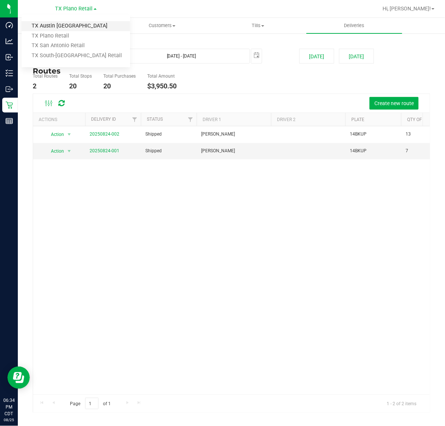
click at [71, 29] on link "TX Austin [GEOGRAPHIC_DATA]" at bounding box center [76, 26] width 108 height 10
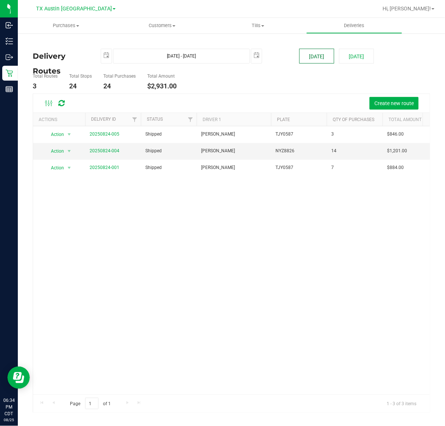
click at [307, 55] on button "[DATE]" at bounding box center [316, 56] width 35 height 15
click at [106, 150] on link "20250824-004" at bounding box center [105, 150] width 30 height 5
